Goal: Task Accomplishment & Management: Use online tool/utility

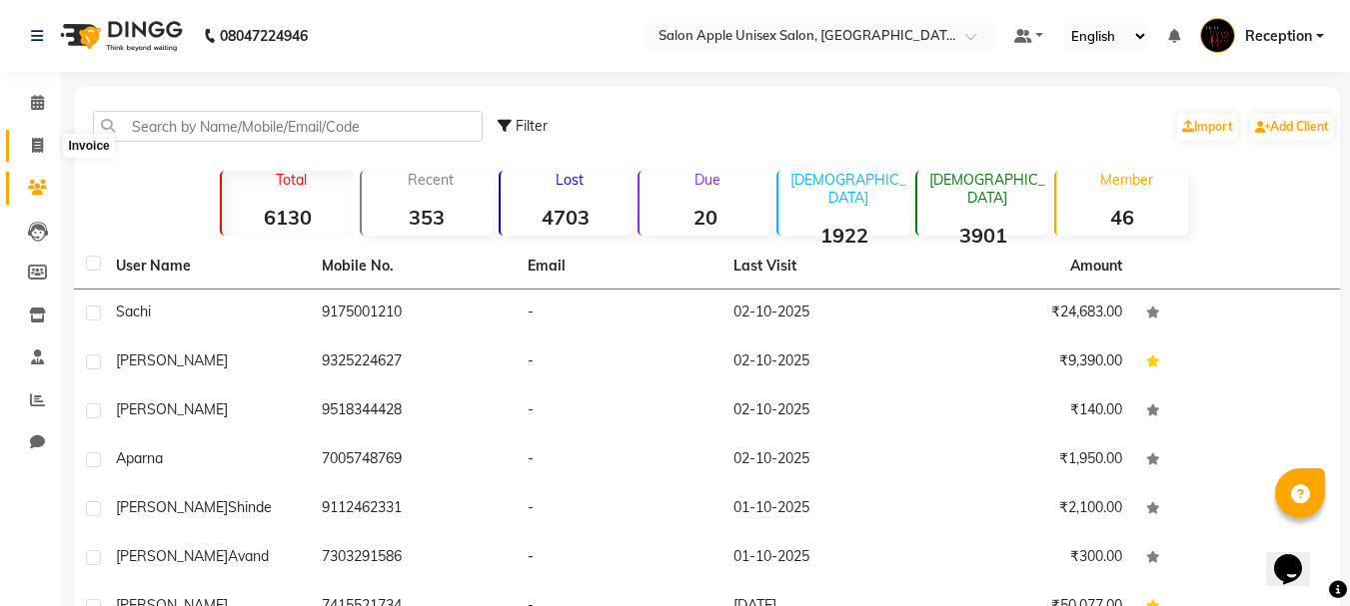
click at [34, 152] on icon at bounding box center [37, 145] width 11 height 15
select select "92"
select select "service"
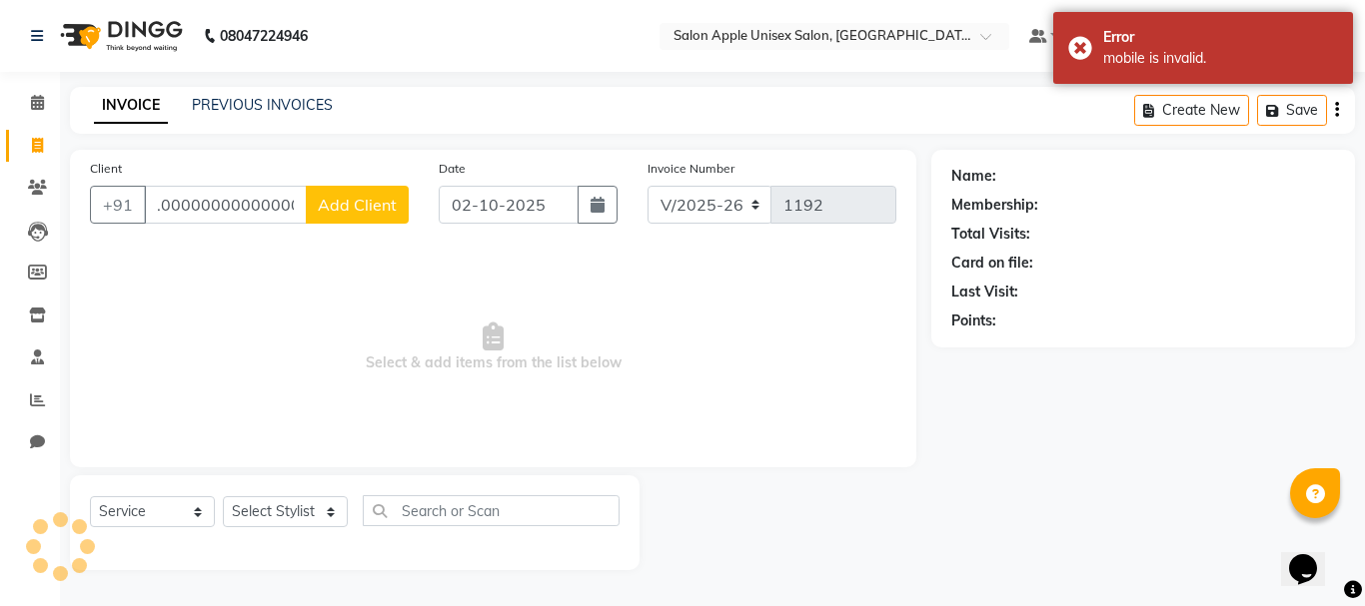
scroll to position [0, 46]
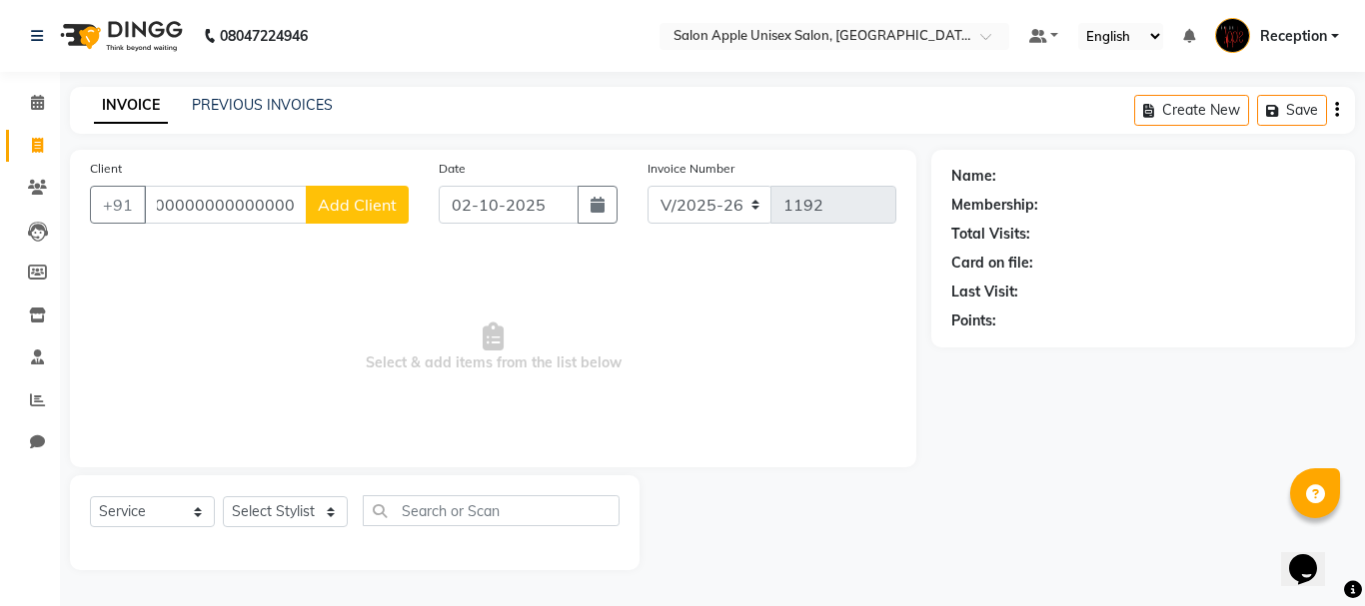
type input ".0000000000000000000"
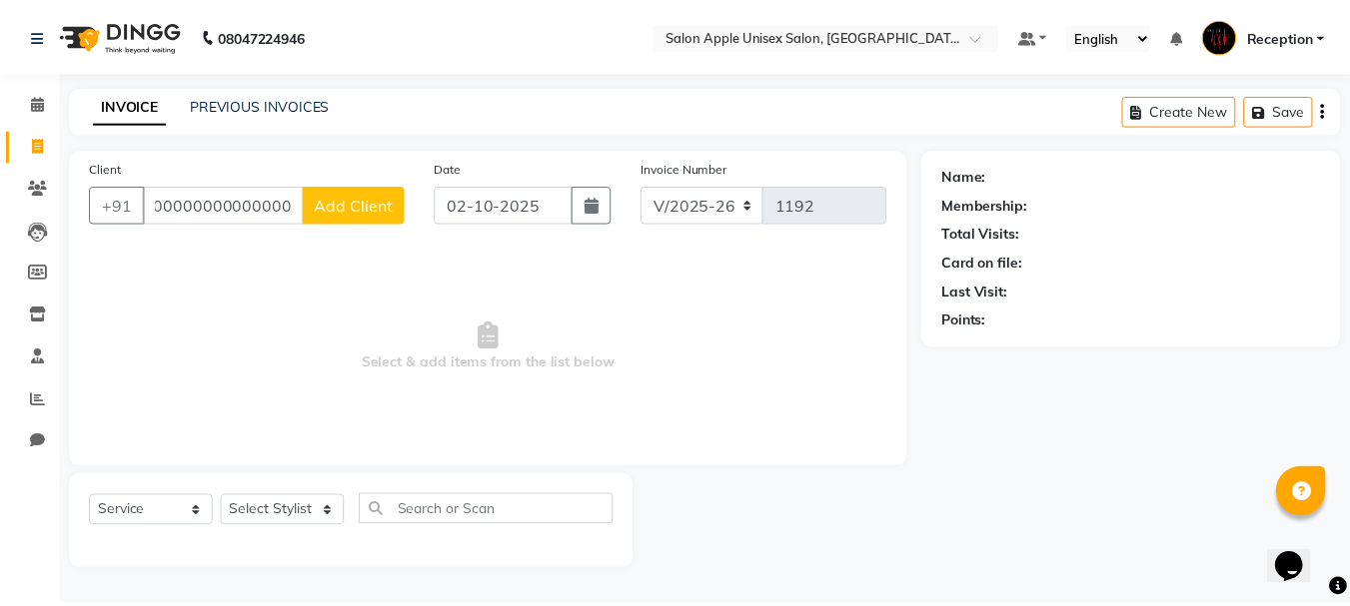
scroll to position [0, 0]
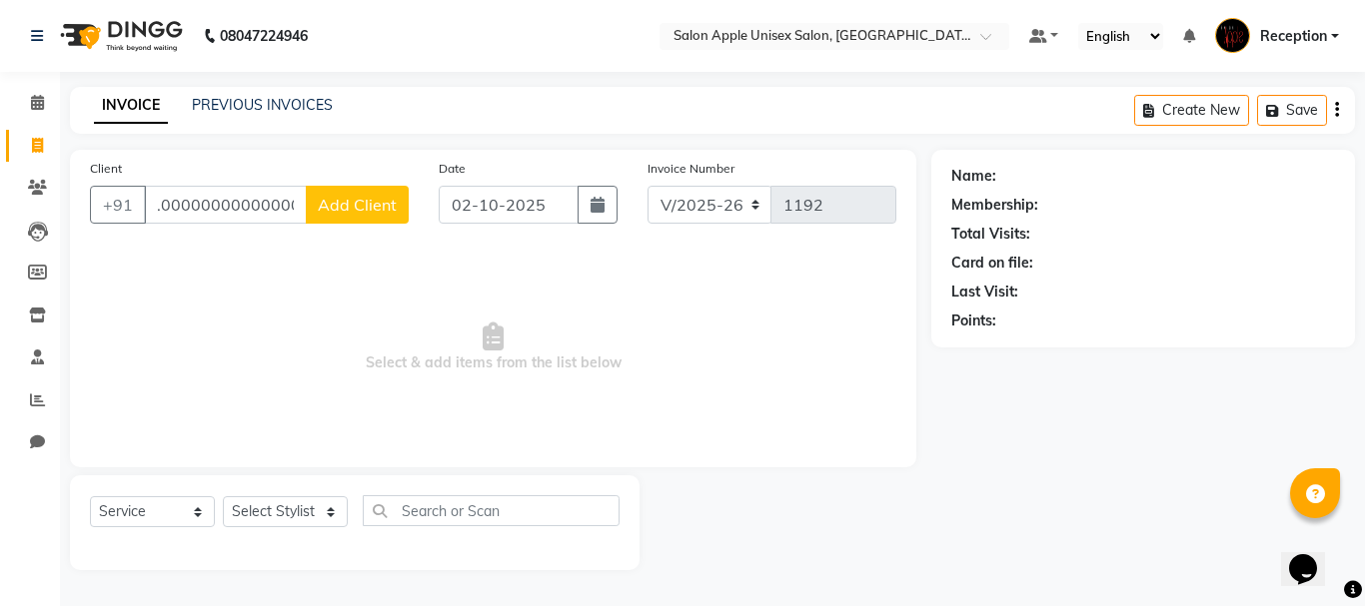
click at [270, 93] on div "INVOICE PREVIOUS INVOICES Create New Save" at bounding box center [712, 110] width 1285 height 47
click at [270, 99] on link "PREVIOUS INVOICES" at bounding box center [262, 105] width 141 height 18
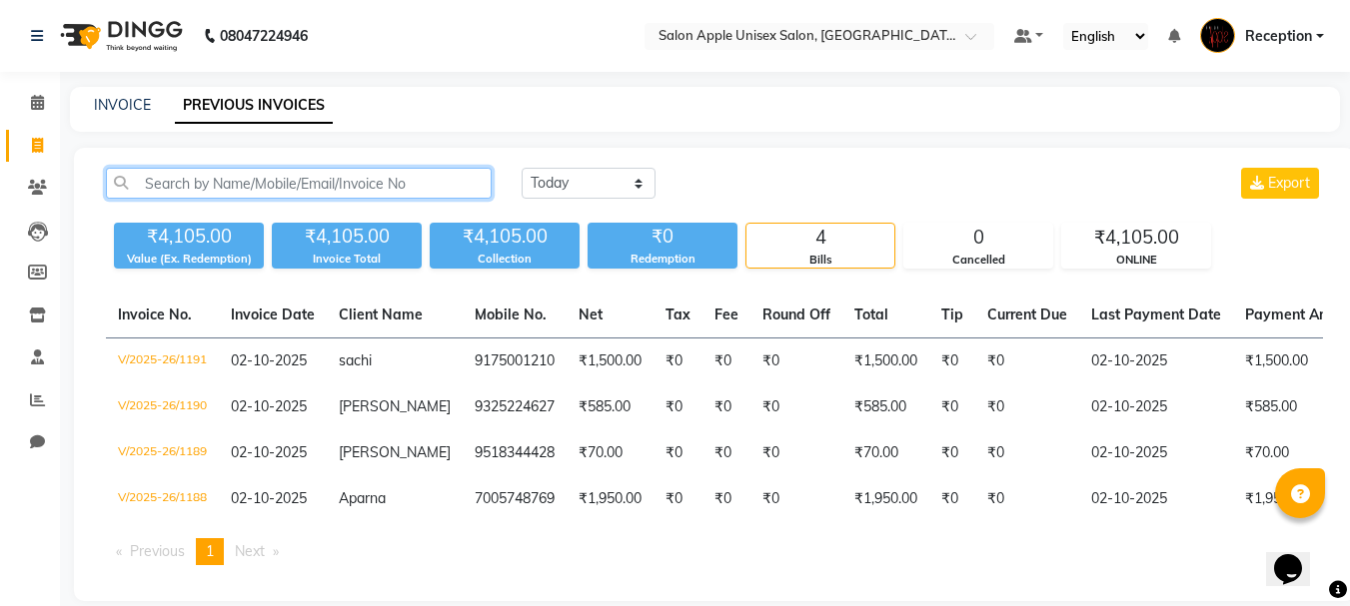
click at [212, 180] on input "text" at bounding box center [299, 183] width 386 height 31
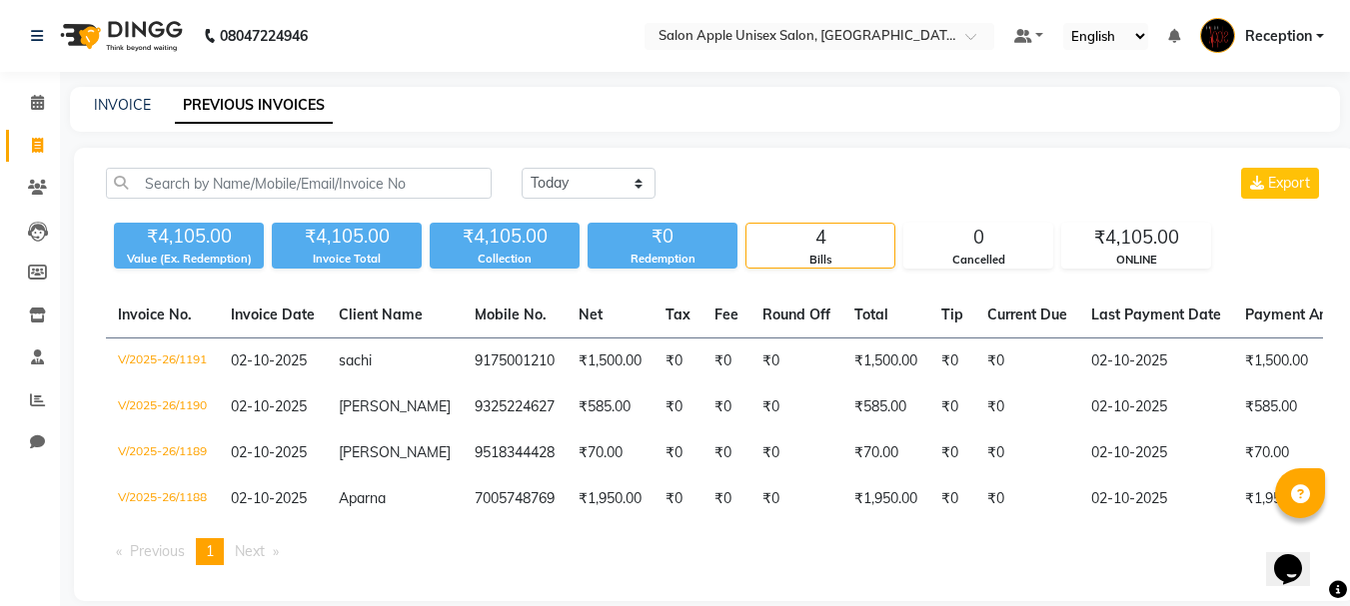
click at [113, 94] on div "INVOICE PREVIOUS INVOICES" at bounding box center [705, 109] width 1270 height 45
click at [113, 98] on link "INVOICE" at bounding box center [122, 105] width 57 height 18
select select "service"
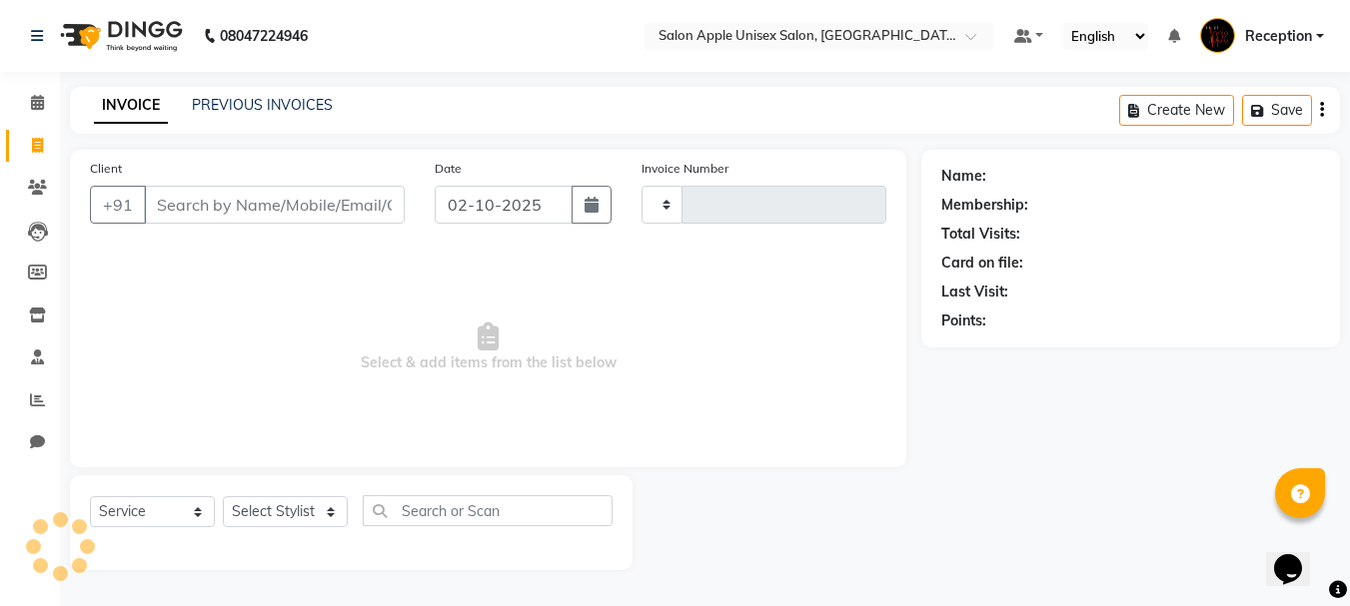
type input "1192"
select select "92"
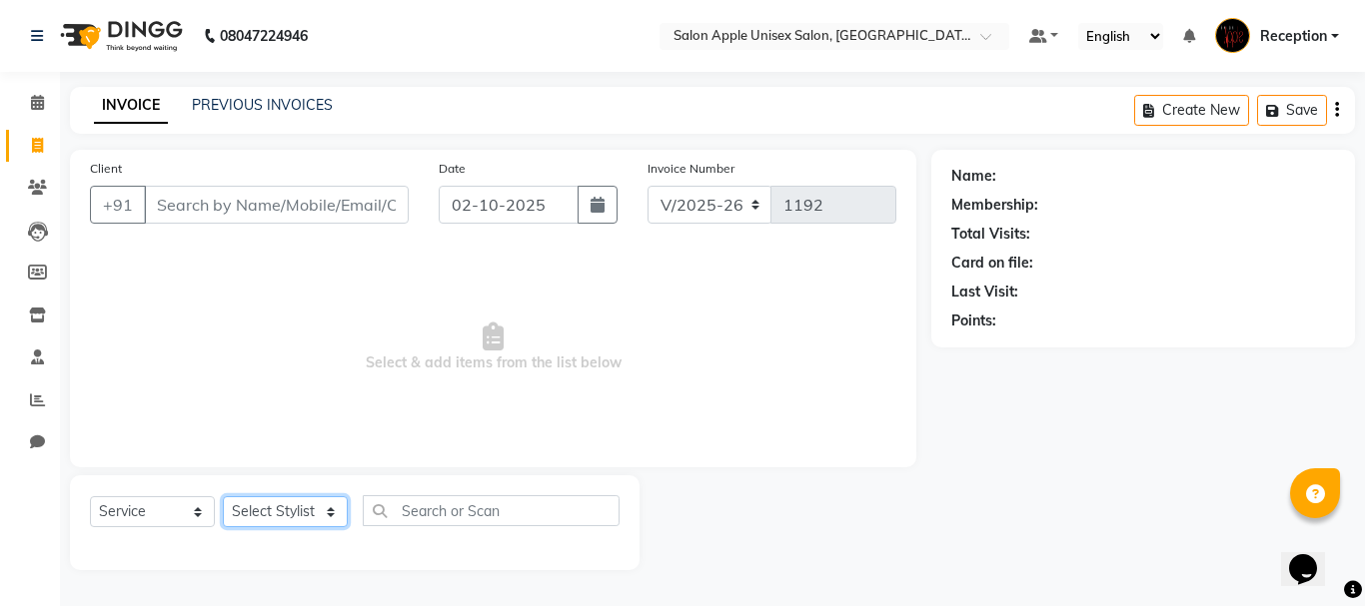
click at [311, 518] on select "Select Stylist [PERSON_NAME] priyanka Reception [PERSON_NAME] [PERSON_NAME] tra…" at bounding box center [285, 512] width 125 height 31
click at [223, 497] on select "Select Stylist [PERSON_NAME] priyanka Reception [PERSON_NAME] [PERSON_NAME] tra…" at bounding box center [285, 512] width 125 height 31
click at [261, 519] on select "Select Stylist [PERSON_NAME] priyanka Reception [PERSON_NAME] [PERSON_NAME] tra…" at bounding box center [285, 512] width 125 height 31
select select "91067"
click at [223, 497] on select "Select Stylist [PERSON_NAME] priyanka Reception [PERSON_NAME] [PERSON_NAME] tra…" at bounding box center [285, 512] width 125 height 31
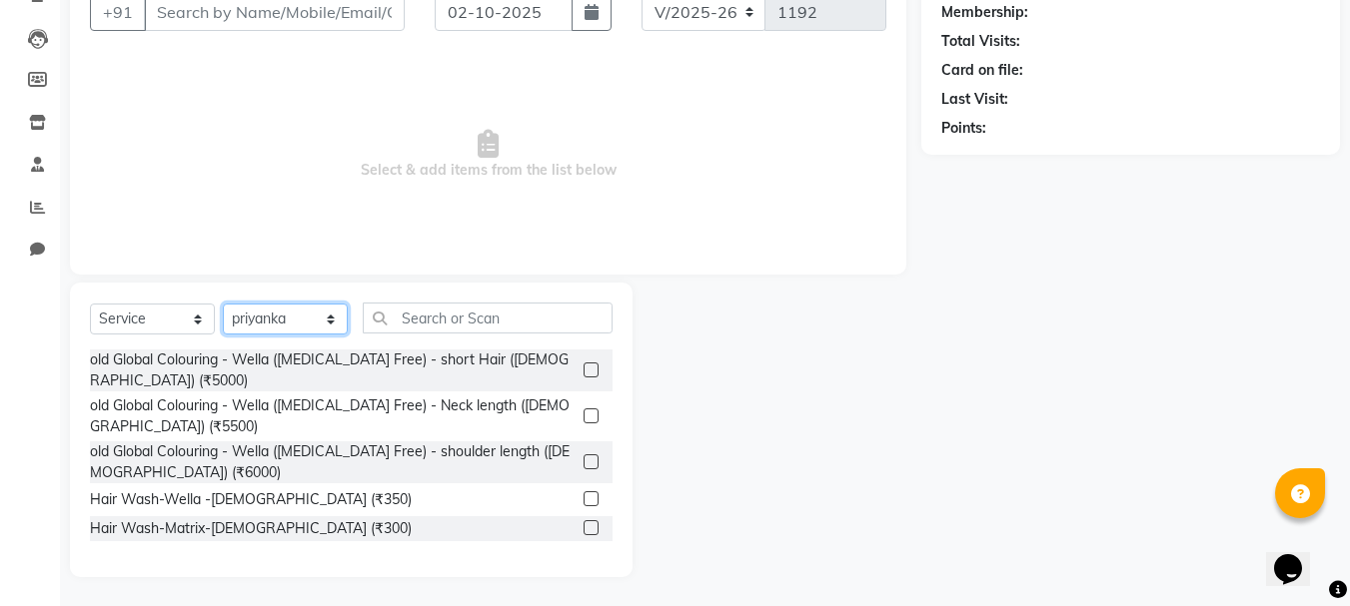
scroll to position [194, 0]
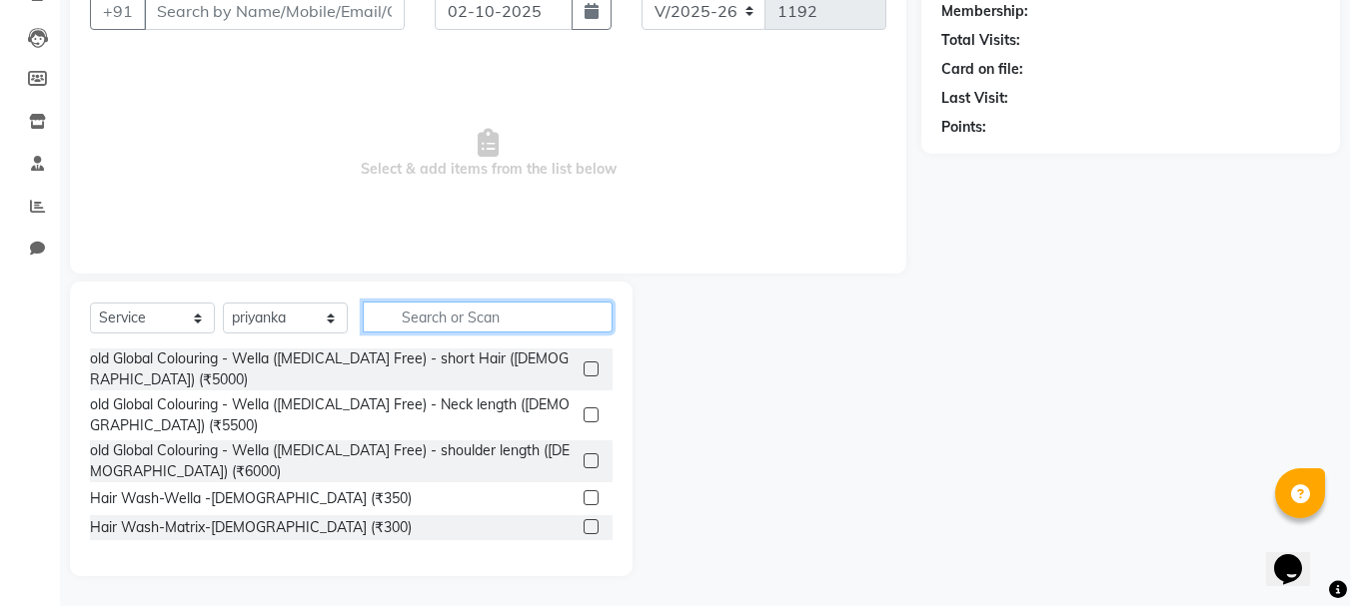
click at [428, 330] on input "text" at bounding box center [488, 317] width 250 height 31
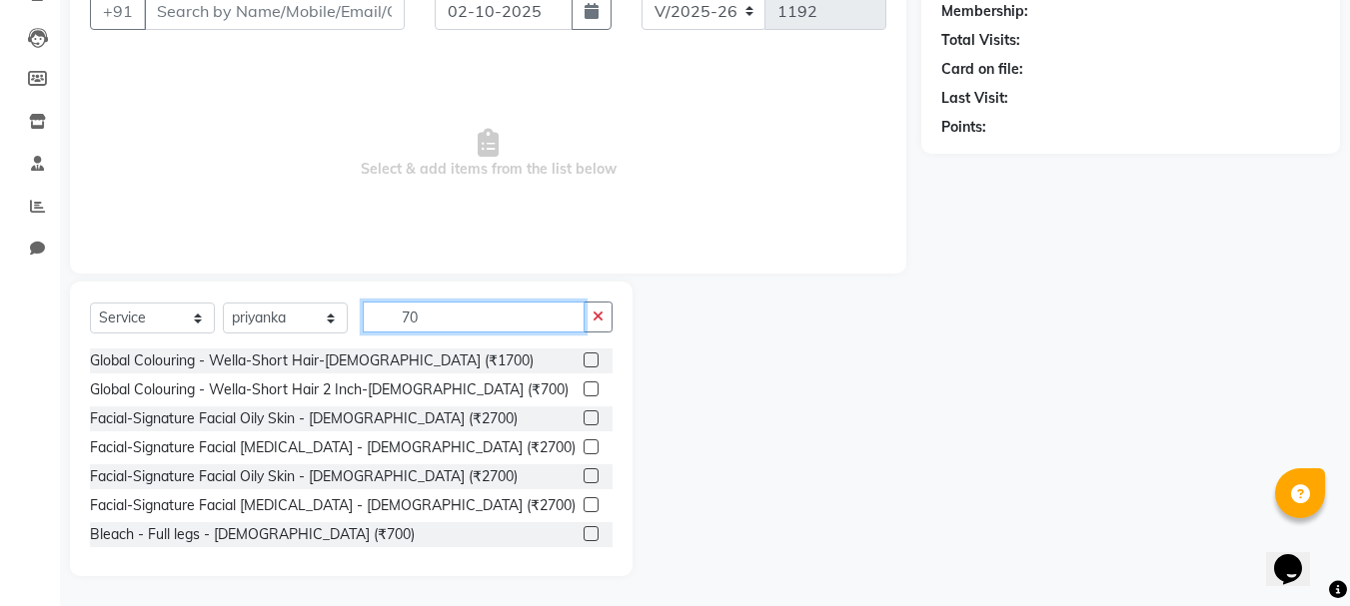
scroll to position [200, 0]
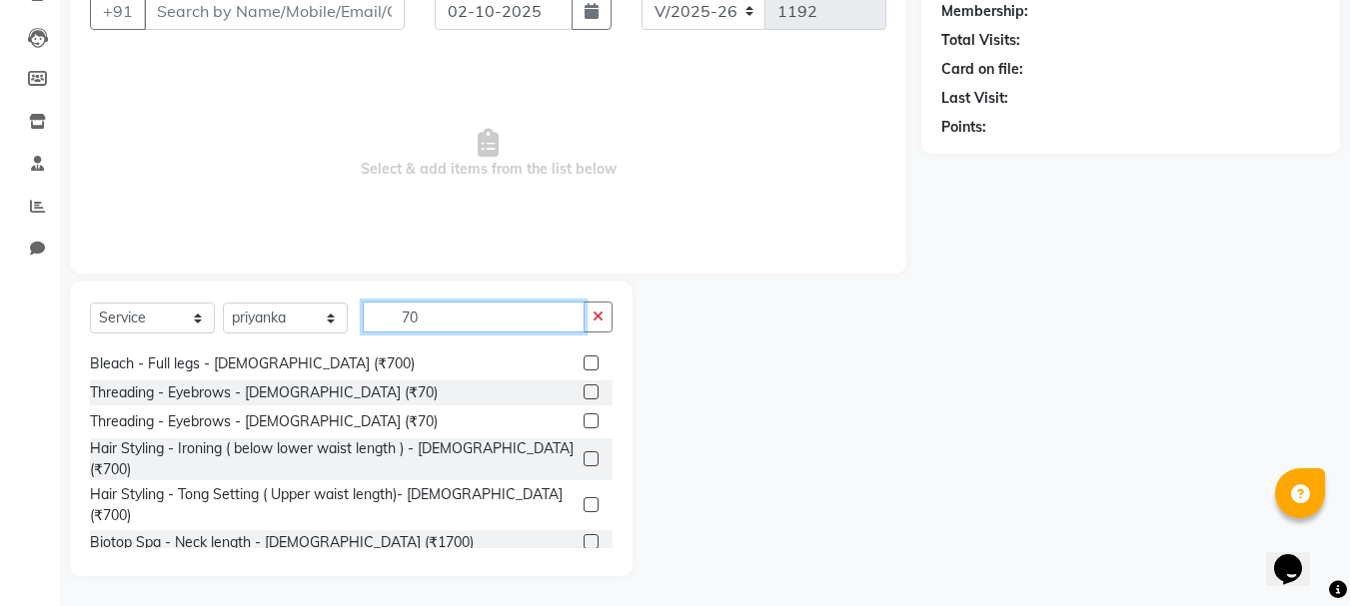
type input "70"
click at [583, 387] on label at bounding box center [590, 392] width 15 height 15
click at [583, 387] on input "checkbox" at bounding box center [589, 393] width 13 height 13
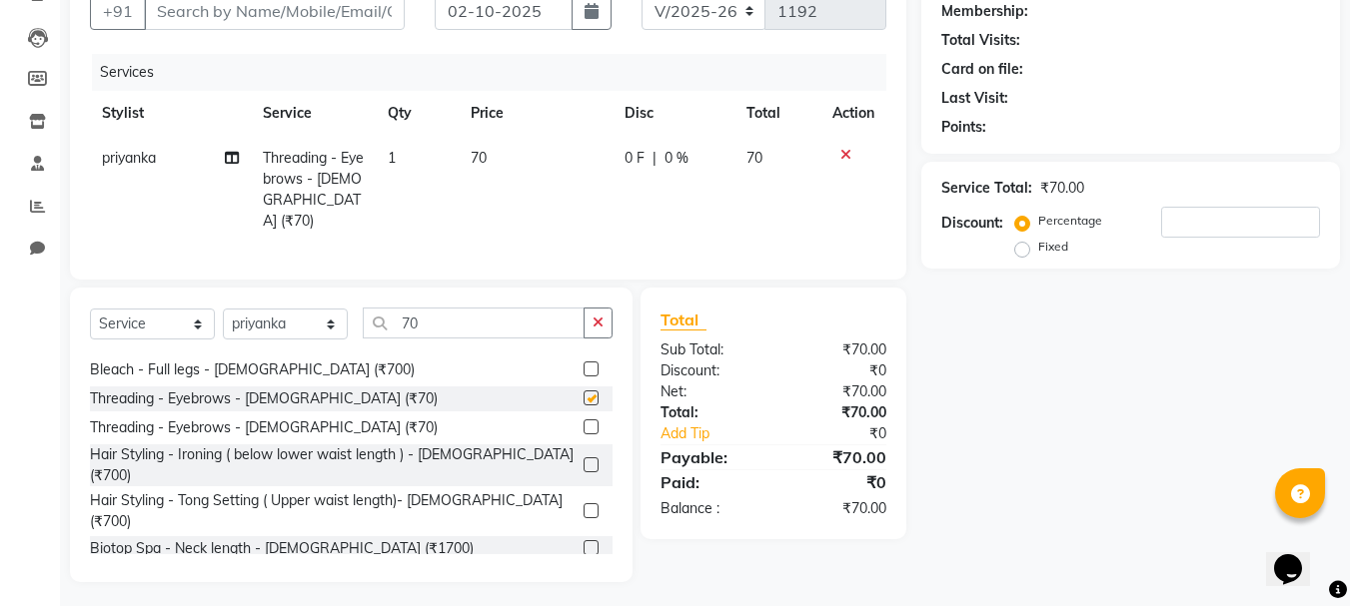
checkbox input "false"
click at [606, 314] on button "button" at bounding box center [597, 323] width 29 height 31
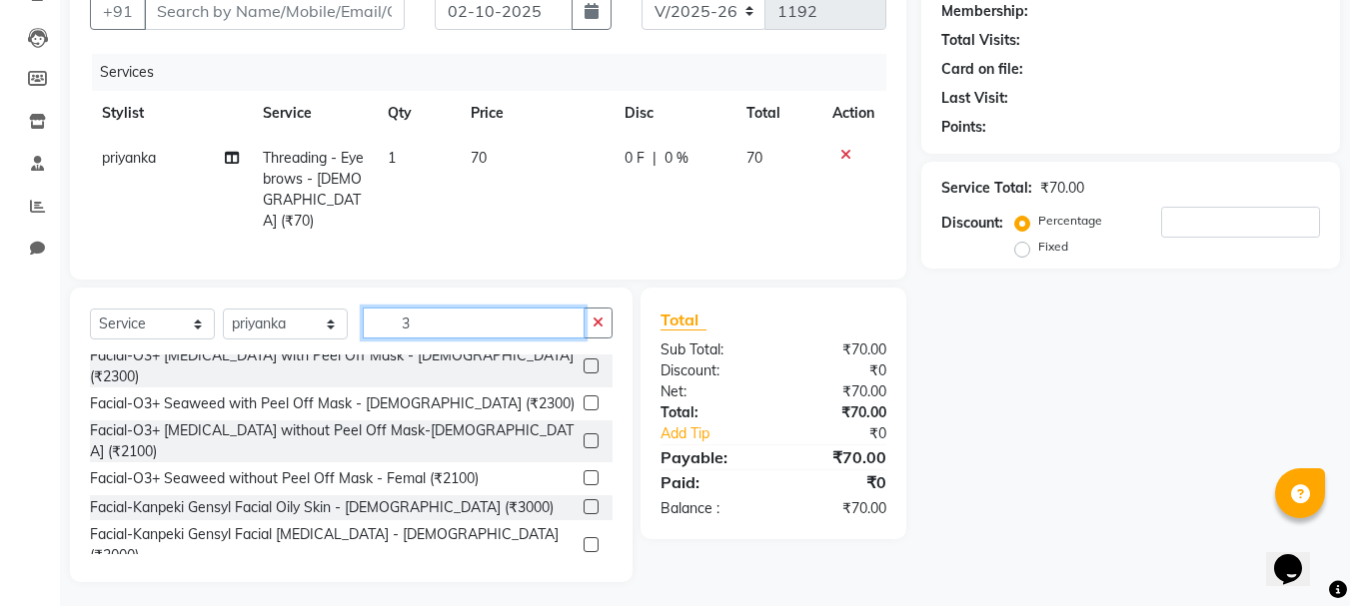
scroll to position [0, 0]
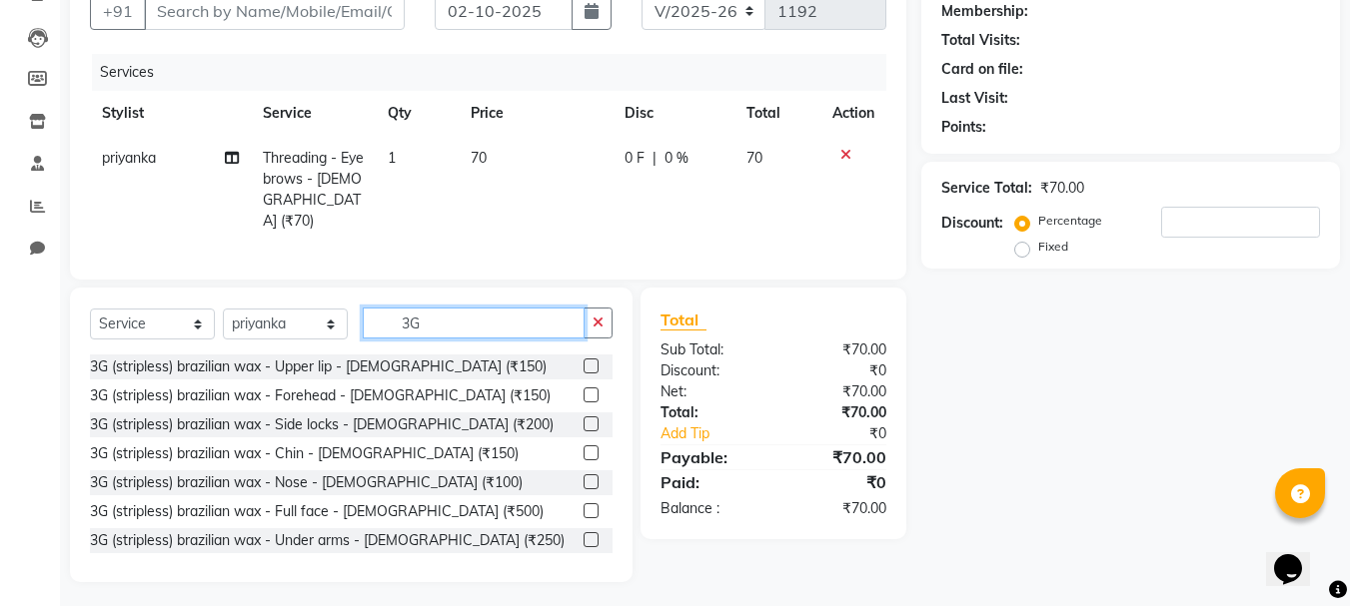
type input "3G"
click at [583, 359] on label at bounding box center [590, 366] width 15 height 15
click at [583, 361] on input "checkbox" at bounding box center [589, 367] width 13 height 13
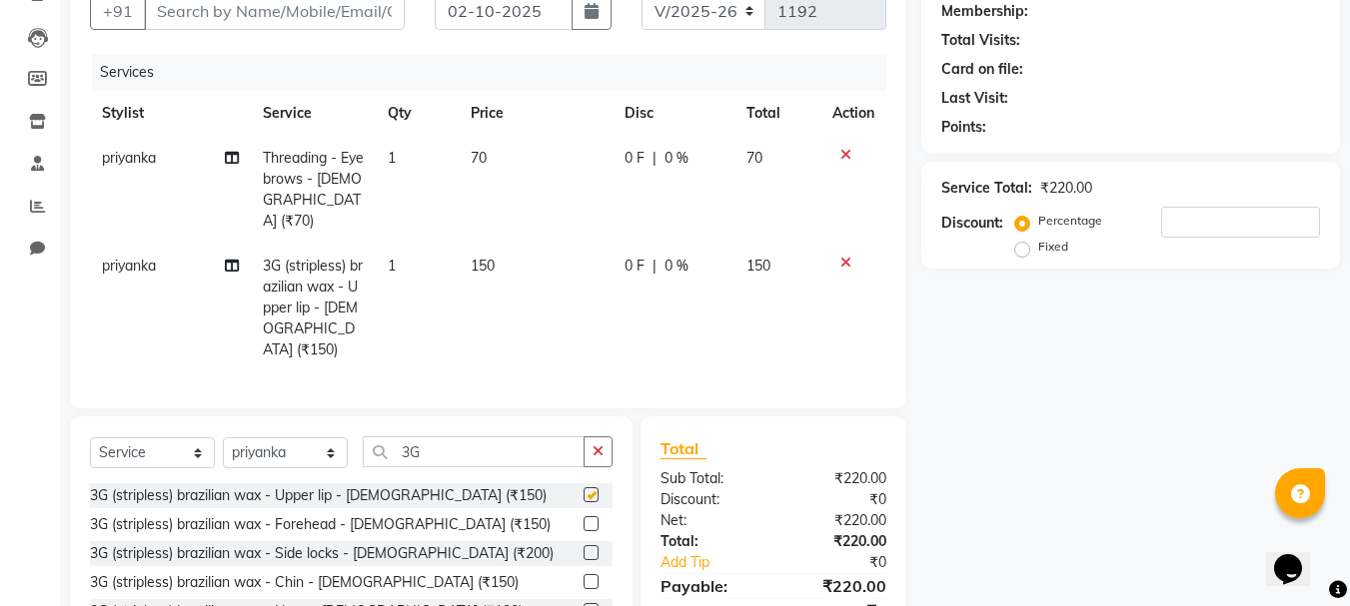
checkbox input "false"
click at [583, 574] on label at bounding box center [590, 581] width 15 height 15
click at [583, 576] on input "checkbox" at bounding box center [589, 582] width 13 height 13
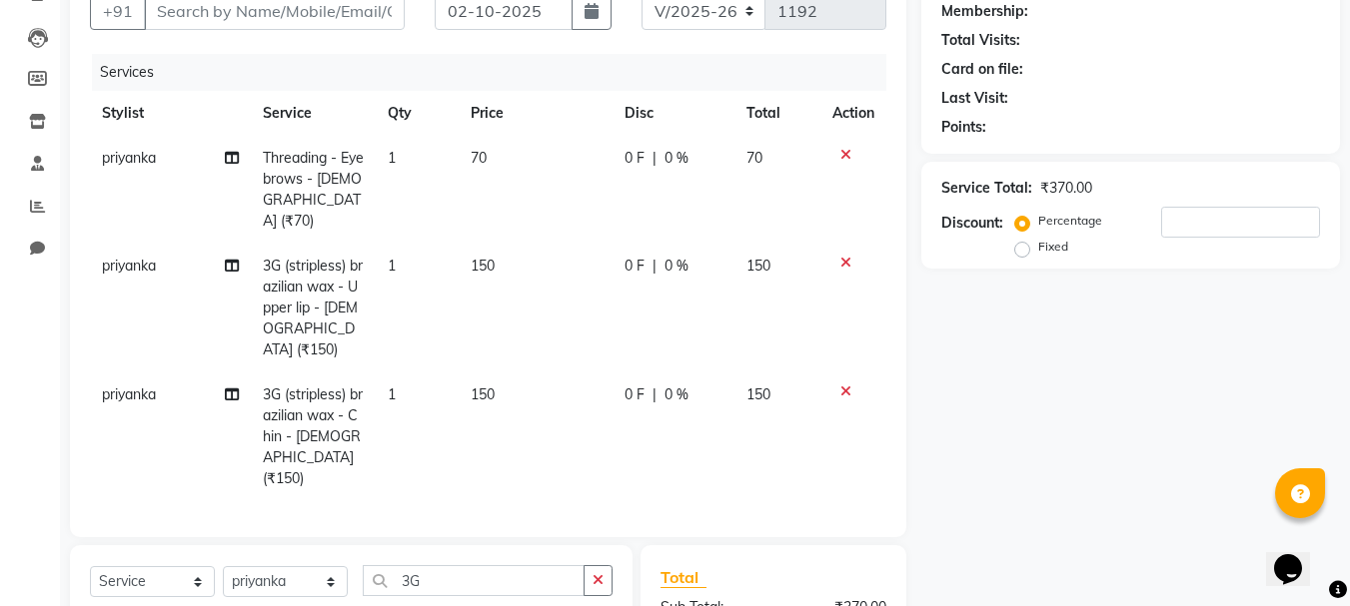
checkbox input "false"
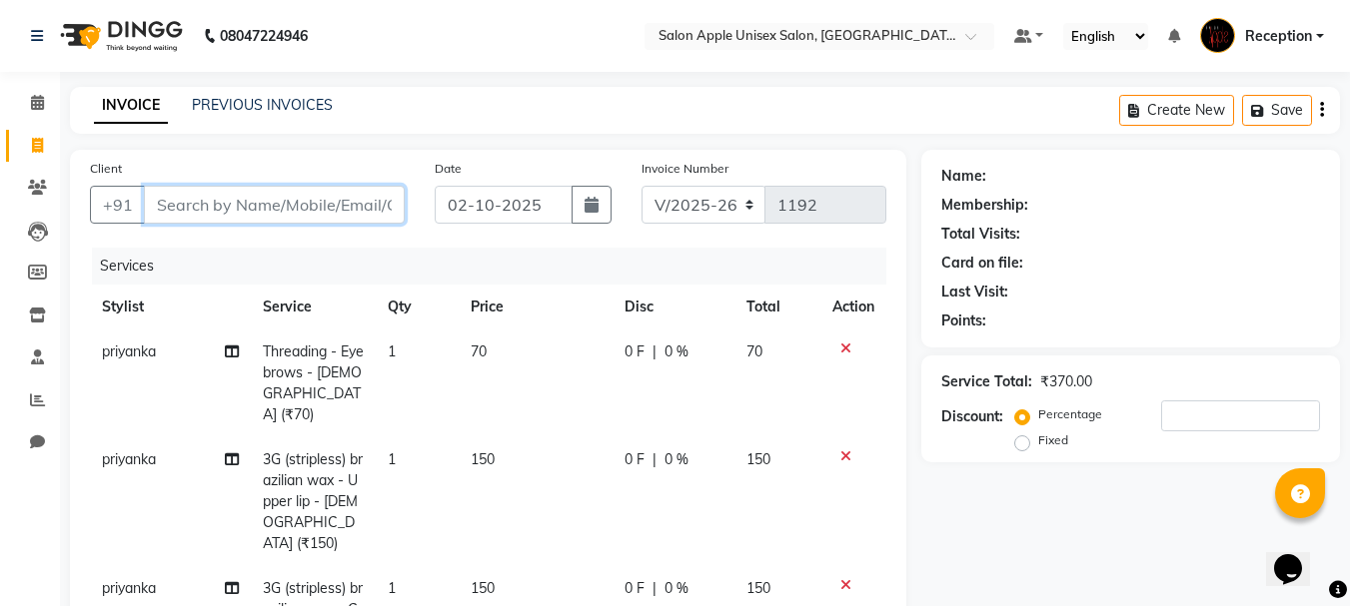
click at [217, 202] on input "Client" at bounding box center [274, 205] width 261 height 38
type input "9"
type input "0"
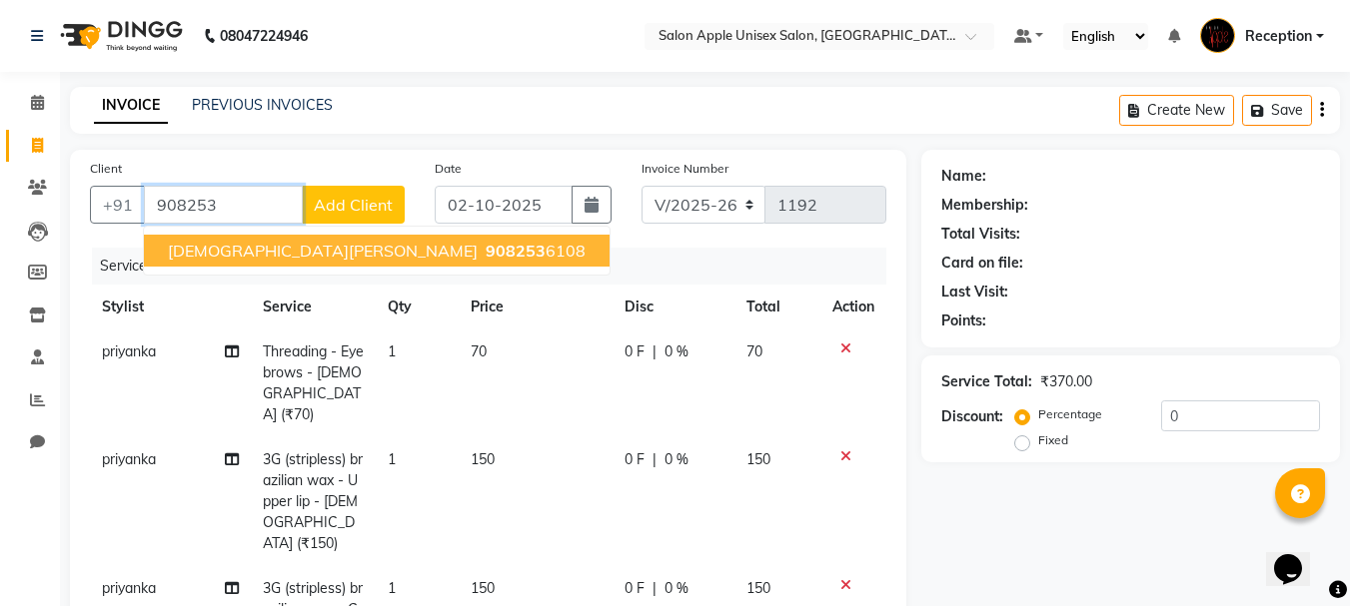
click at [486, 251] on span "908253" at bounding box center [516, 251] width 60 height 20
type input "9082536108"
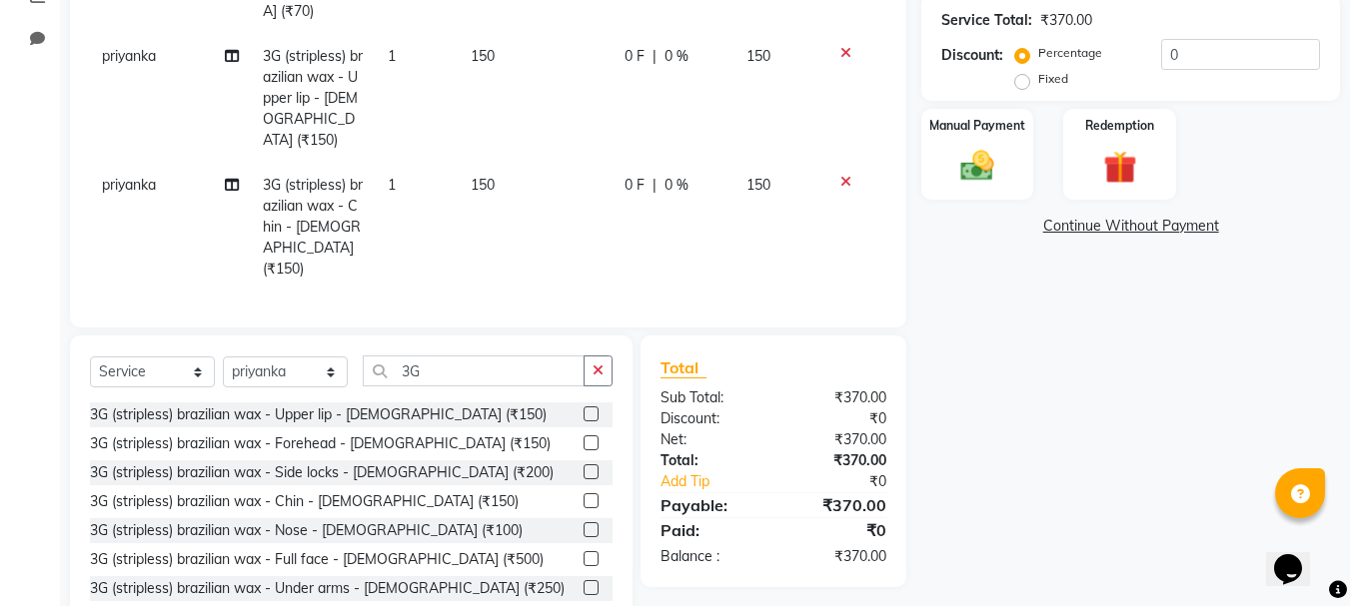
scroll to position [410, 0]
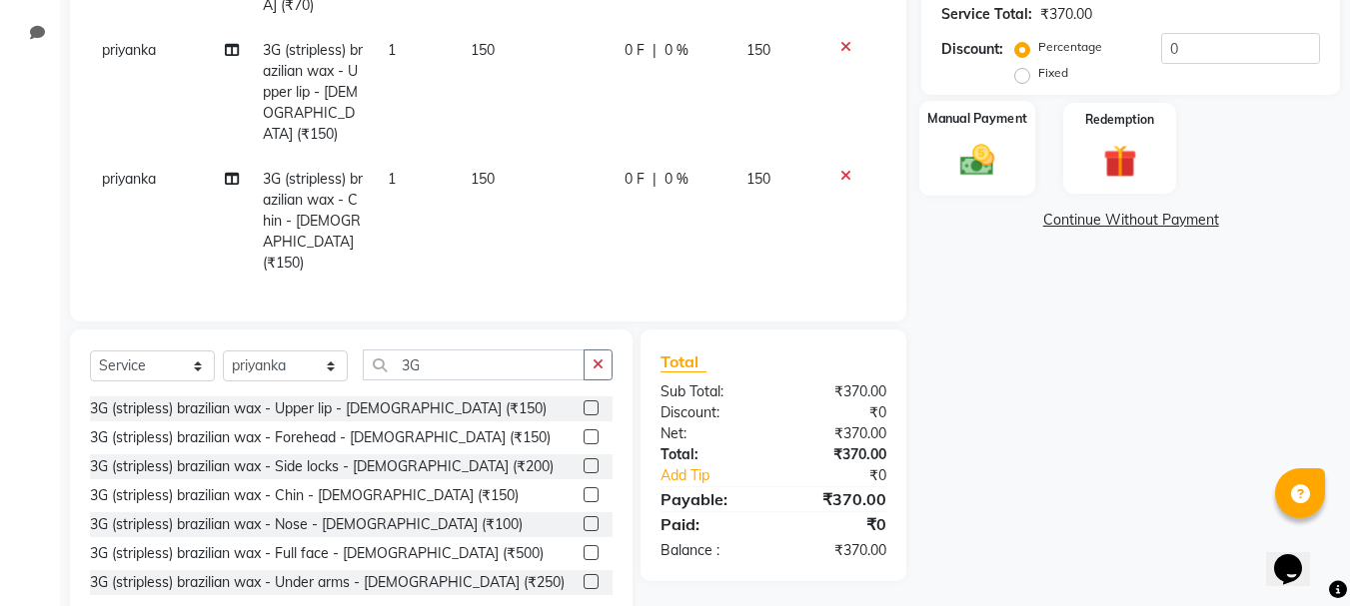
click at [975, 154] on img at bounding box center [977, 160] width 56 height 40
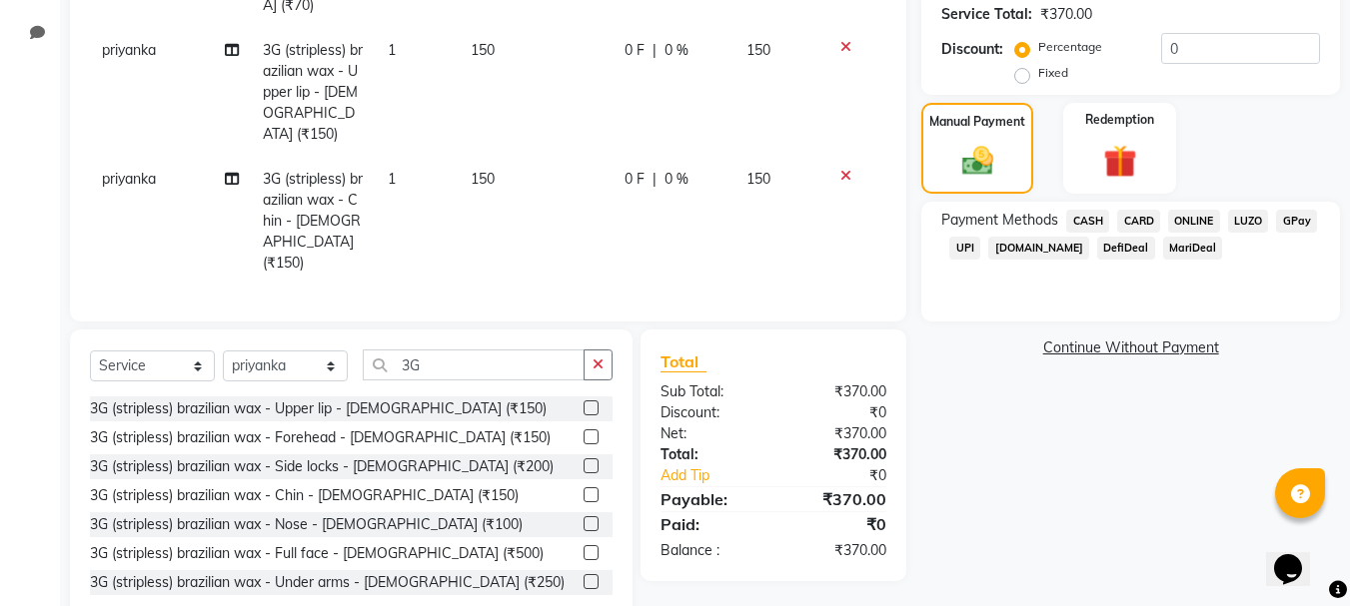
click at [1192, 217] on span "ONLINE" at bounding box center [1194, 221] width 52 height 23
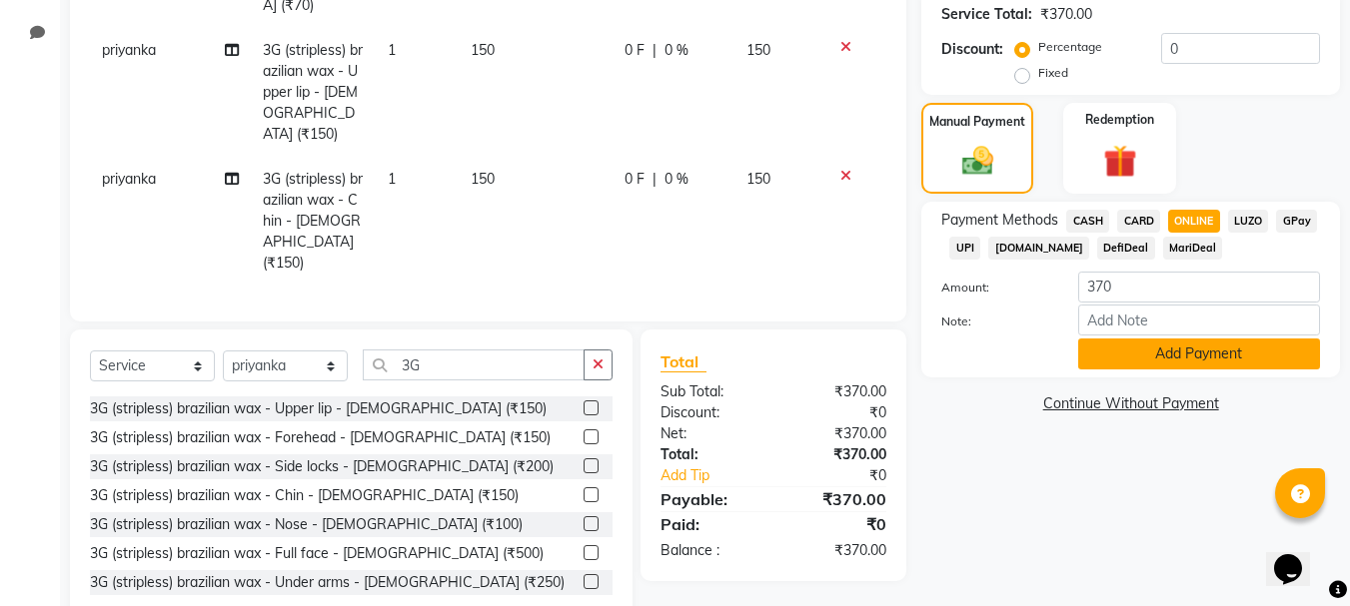
click at [1133, 348] on button "Add Payment" at bounding box center [1199, 354] width 242 height 31
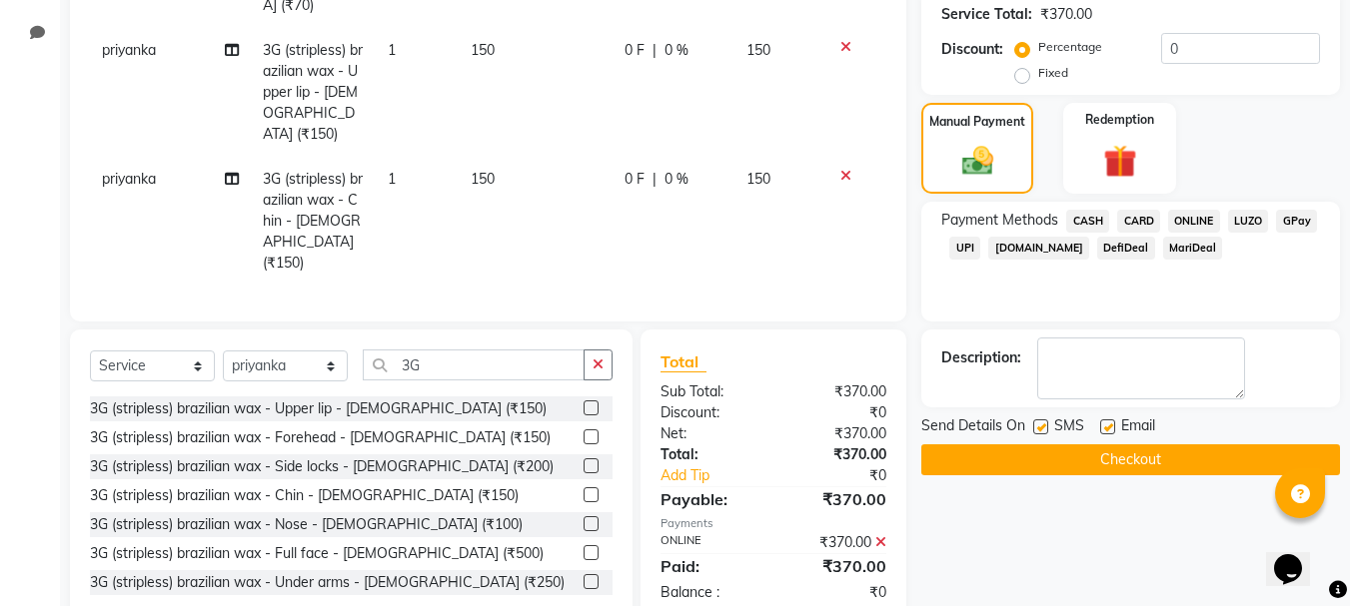
click at [1159, 454] on button "Checkout" at bounding box center [1130, 460] width 419 height 31
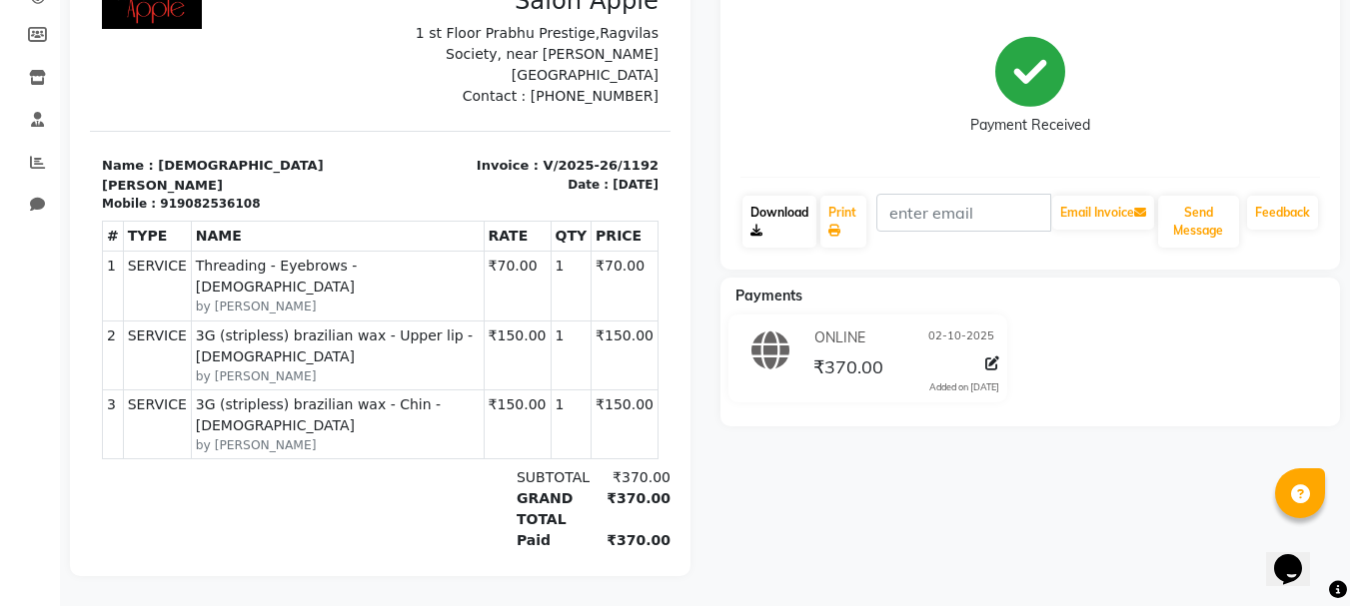
scroll to position [253, 0]
